Goal: Find specific page/section: Find specific page/section

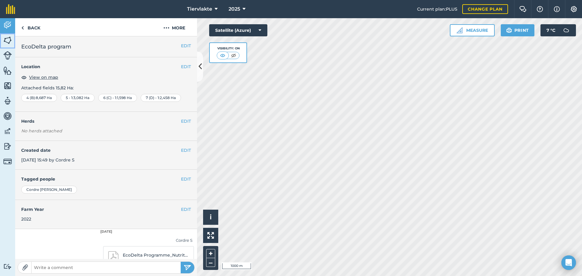
click at [6, 40] on img at bounding box center [7, 40] width 8 height 9
